Goal: Task Accomplishment & Management: Use online tool/utility

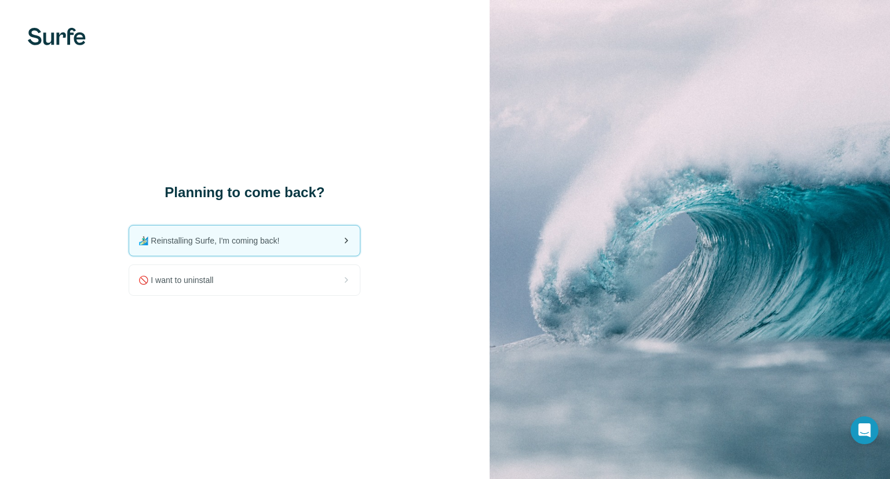
click at [230, 233] on div "🏄🏻‍♂️ Reinstalling Surfe, I'm coming back!" at bounding box center [244, 241] width 231 height 30
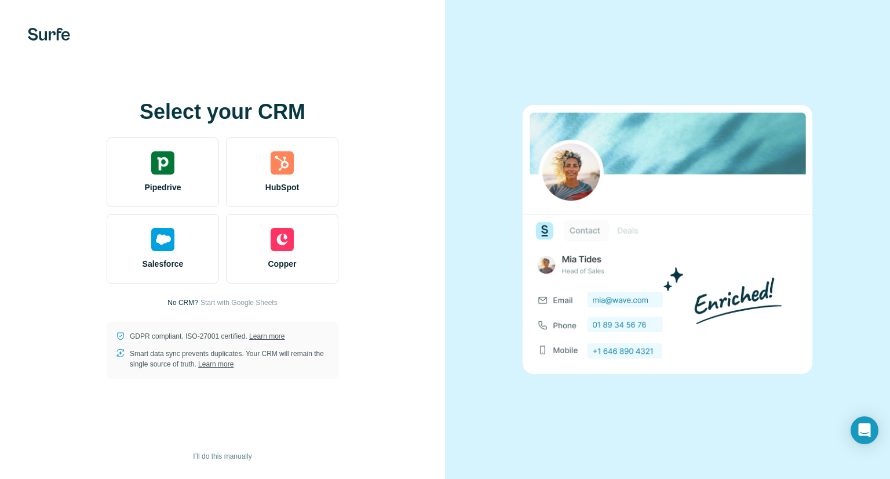
click at [390, 264] on div "Select your CRM Pipedrive HubSpot Salesforce Copper No CRM? Start with Google S…" at bounding box center [222, 239] width 399 height 278
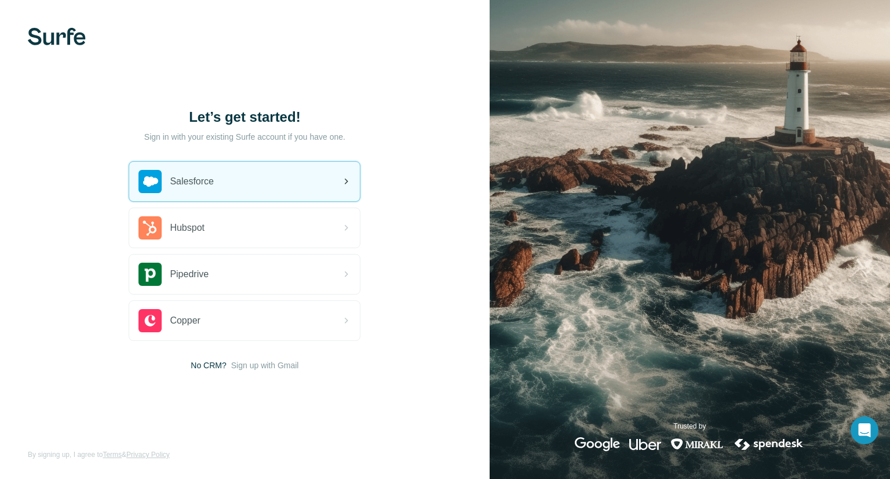
click at [243, 169] on div "Salesforce" at bounding box center [244, 181] width 231 height 39
click at [277, 169] on div "Salesforce" at bounding box center [244, 181] width 231 height 39
click at [253, 179] on div "Salesforce" at bounding box center [244, 181] width 231 height 39
click at [292, 187] on div "Salesforce" at bounding box center [244, 181] width 231 height 39
